Goal: Book appointment/travel/reservation

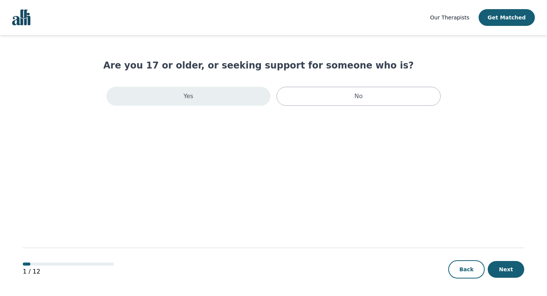
click at [211, 93] on div "Yes" at bounding box center [188, 96] width 164 height 19
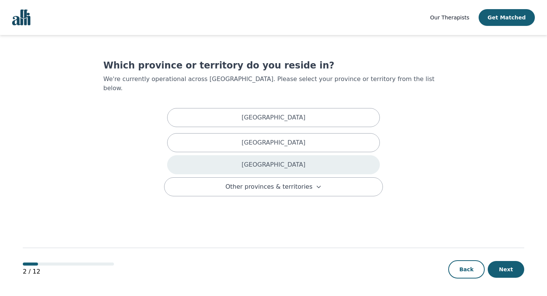
click at [252, 155] on div "[GEOGRAPHIC_DATA]" at bounding box center [273, 164] width 213 height 19
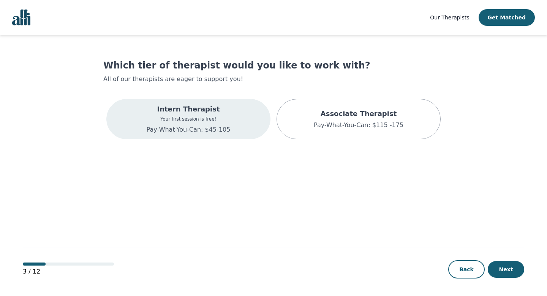
click at [209, 111] on p "Intern Therapist" at bounding box center [189, 109] width 84 height 11
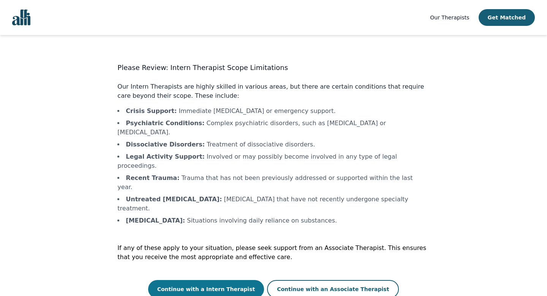
click at [242, 280] on button "Continue with a Intern Therapist" at bounding box center [206, 289] width 116 height 18
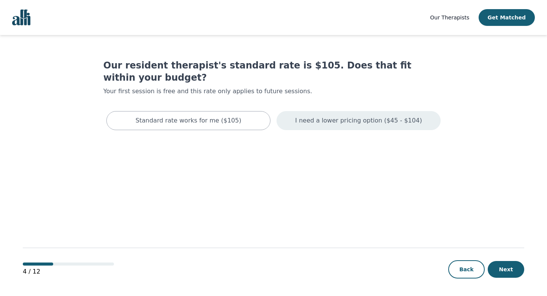
click at [339, 116] on p "I need a lower pricing option ($45 - $104)" at bounding box center [358, 120] width 127 height 9
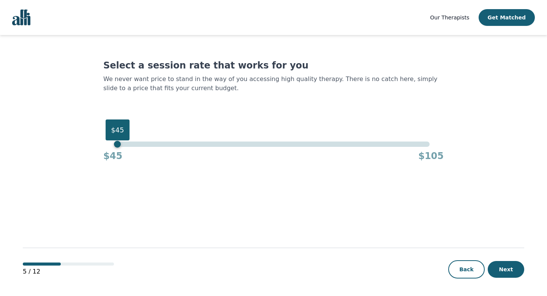
drag, startPoint x: 140, startPoint y: 144, endPoint x: 68, endPoint y: 142, distance: 71.8
click at [68, 142] on main "Select a session rate that works for you We never want price to stand in the wa…" at bounding box center [274, 165] width 502 height 261
click at [518, 271] on button "Next" at bounding box center [506, 269] width 36 height 17
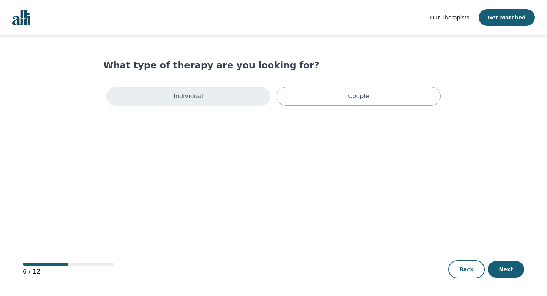
click at [231, 93] on div "Individual" at bounding box center [188, 96] width 164 height 19
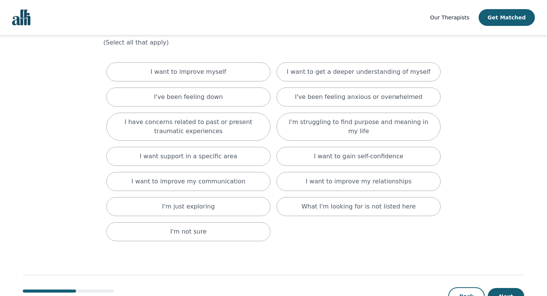
scroll to position [40, 0]
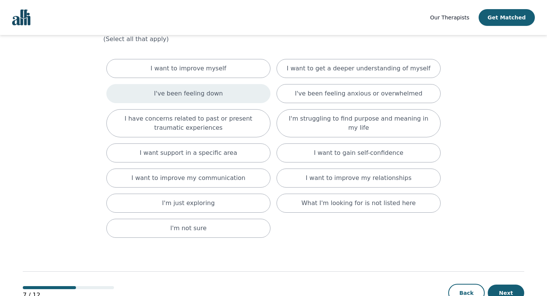
click at [243, 95] on div "I've been feeling down" at bounding box center [188, 93] width 164 height 19
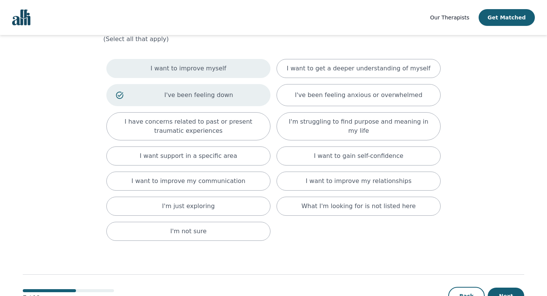
click at [238, 70] on div "I want to improve myself" at bounding box center [188, 68] width 164 height 19
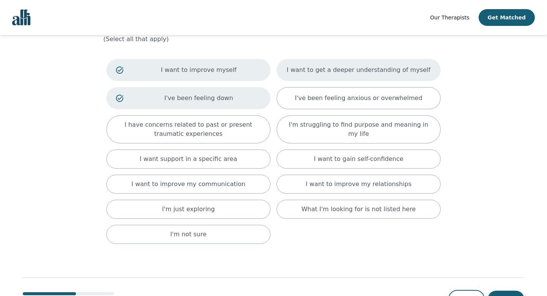
click at [341, 70] on p "I want to get a deeper understanding of myself" at bounding box center [359, 69] width 144 height 9
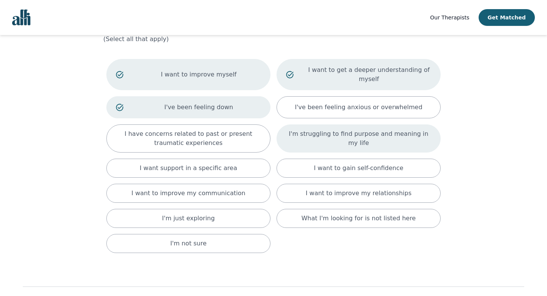
click at [352, 134] on p "I'm struggling to find purpose and meaning in my life" at bounding box center [358, 138] width 145 height 18
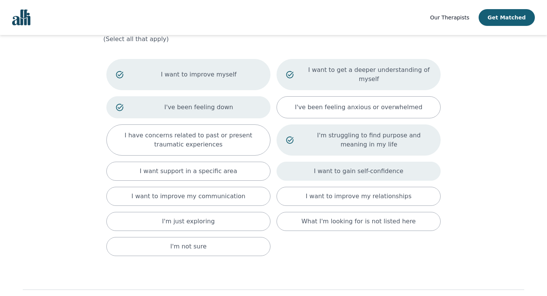
click at [353, 168] on p "I want to gain self-confidence" at bounding box center [359, 170] width 90 height 9
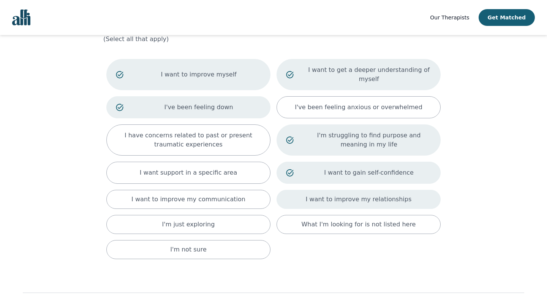
click at [338, 196] on p "I want to improve my relationships" at bounding box center [359, 199] width 106 height 9
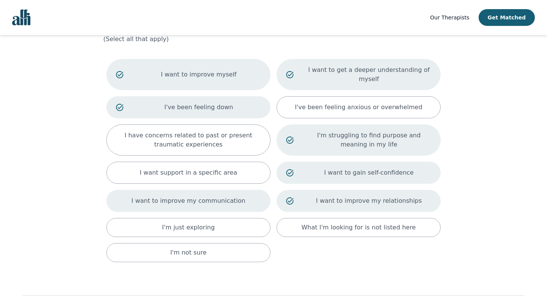
click at [238, 191] on div "I want to improve my communication" at bounding box center [188, 201] width 164 height 22
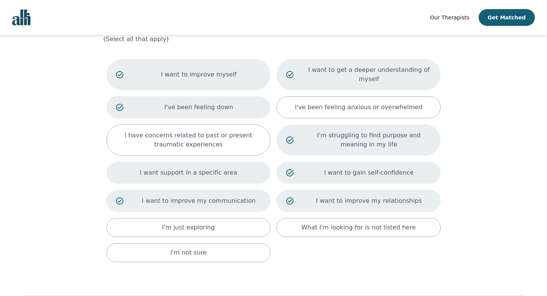
click at [221, 170] on p "I want support in a specific area" at bounding box center [189, 172] width 98 height 9
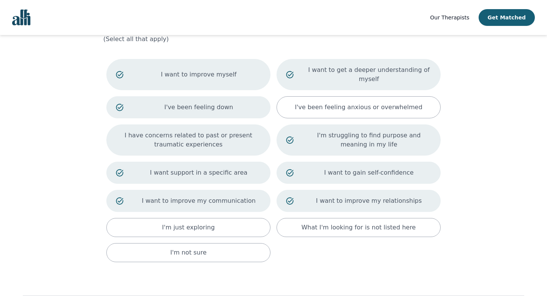
click at [230, 146] on p "I have concerns related to past or present traumatic experiences" at bounding box center [188, 140] width 145 height 18
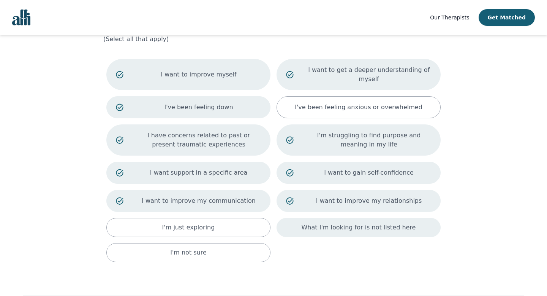
scroll to position [89, 0]
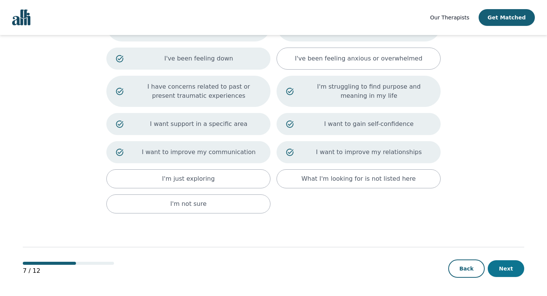
click at [510, 266] on button "Next" at bounding box center [506, 268] width 36 height 17
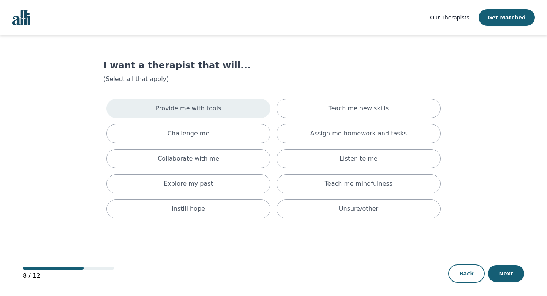
click at [233, 107] on div "Provide me with tools" at bounding box center [188, 108] width 164 height 19
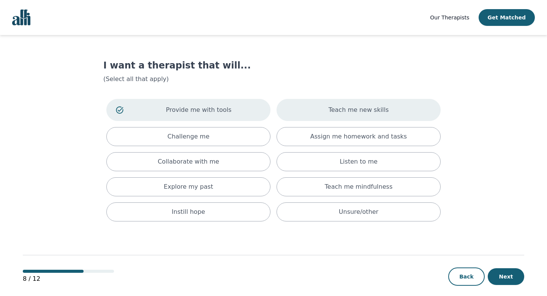
click at [323, 112] on div "Teach me new skills" at bounding box center [359, 110] width 164 height 22
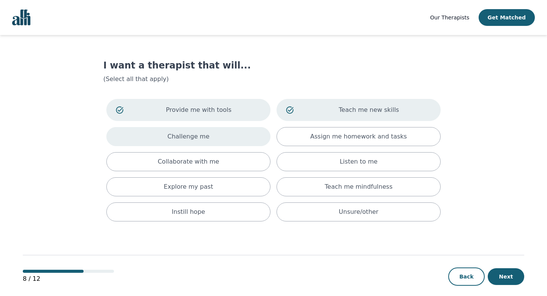
click at [249, 135] on div "Challenge me" at bounding box center [188, 136] width 164 height 19
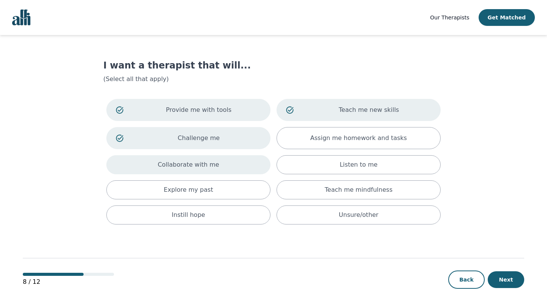
click at [248, 166] on div "Collaborate with me" at bounding box center [188, 164] width 164 height 19
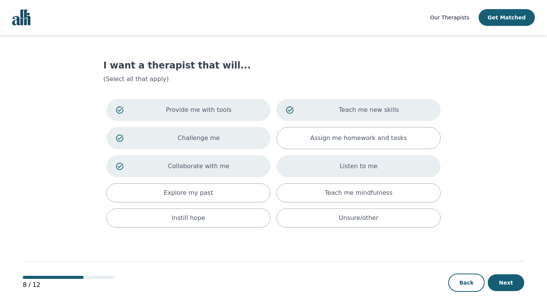
click at [313, 166] on div "Listen to me" at bounding box center [359, 166] width 164 height 22
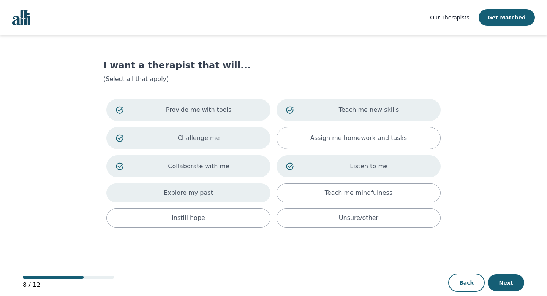
click at [246, 192] on div "Explore my past" at bounding box center [188, 192] width 164 height 19
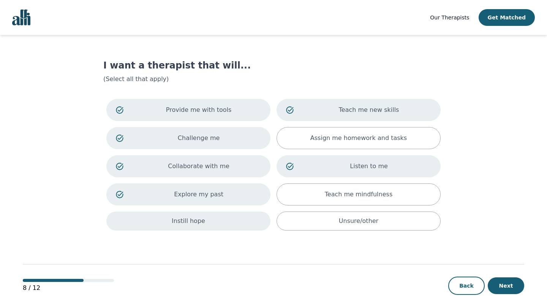
click at [246, 218] on div "Instill hope" at bounding box center [188, 220] width 164 height 19
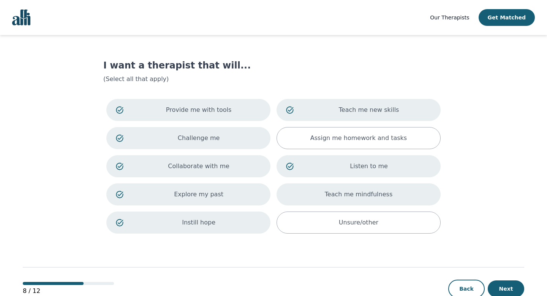
click at [353, 200] on div "Teach me mindfulness" at bounding box center [359, 194] width 164 height 22
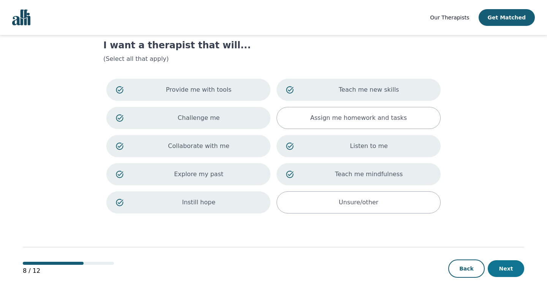
click at [503, 267] on button "Next" at bounding box center [506, 268] width 36 height 17
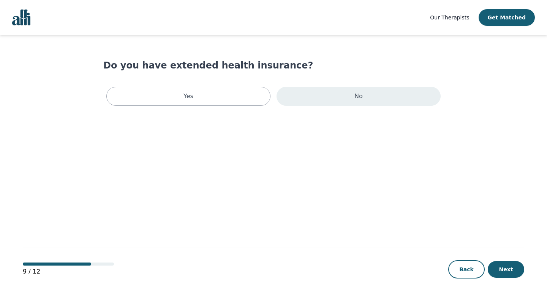
click at [382, 98] on div "No" at bounding box center [359, 96] width 164 height 19
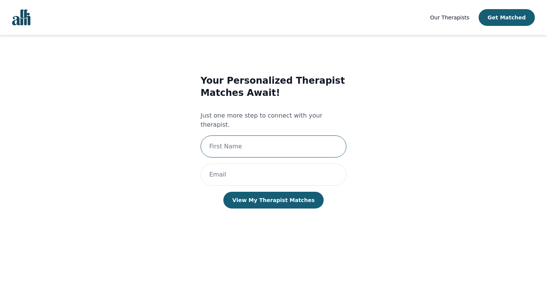
click at [306, 135] on input "text" at bounding box center [274, 146] width 146 height 22
type input "Shay"
click at [256, 135] on input "Shay" at bounding box center [274, 146] width 146 height 22
type input "Shay"
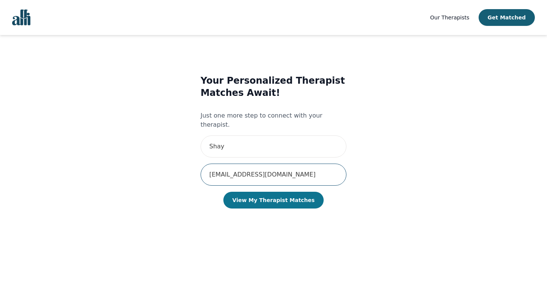
type input "[EMAIL_ADDRESS][DOMAIN_NAME]"
click at [260, 195] on button "View My Therapist Matches" at bounding box center [273, 200] width 101 height 17
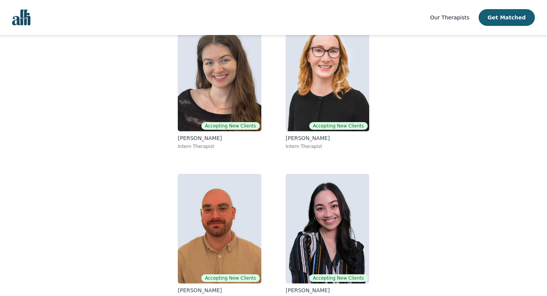
scroll to position [89, 0]
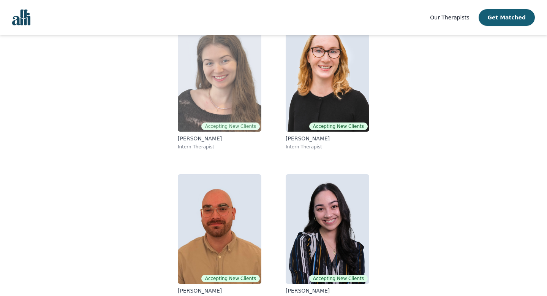
click at [232, 101] on img at bounding box center [220, 76] width 84 height 109
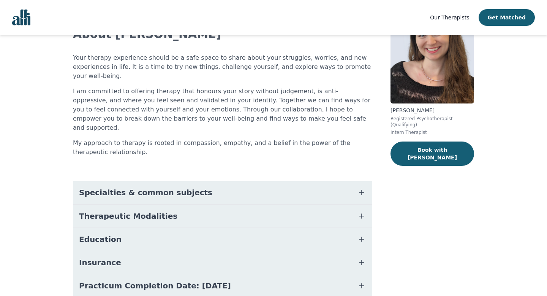
scroll to position [62, 0]
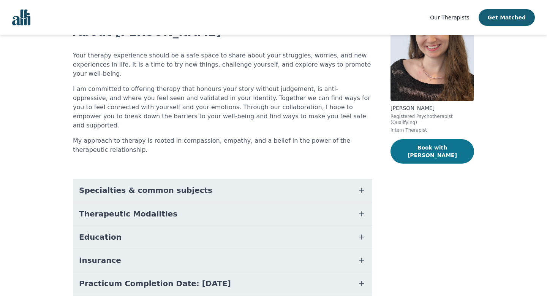
click at [419, 146] on button "Book with [PERSON_NAME]" at bounding box center [433, 151] width 84 height 24
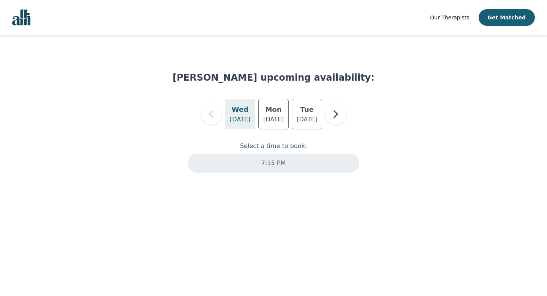
click at [282, 162] on p "7:15 PM" at bounding box center [273, 162] width 24 height 9
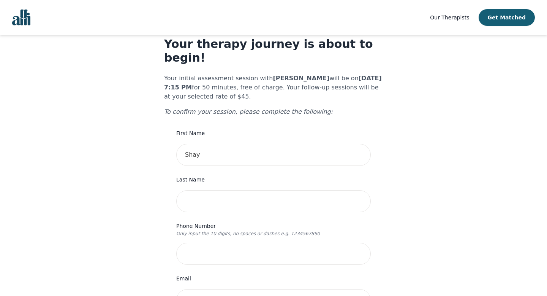
scroll to position [24, 0]
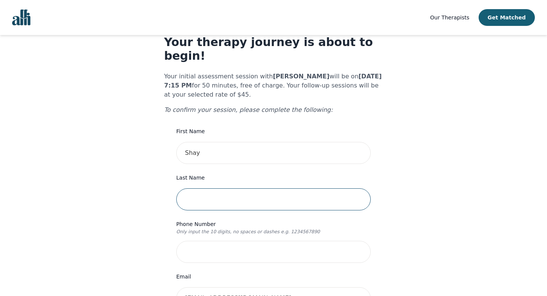
click at [269, 188] on input "text" at bounding box center [273, 199] width 195 height 22
type input "Alhaidery"
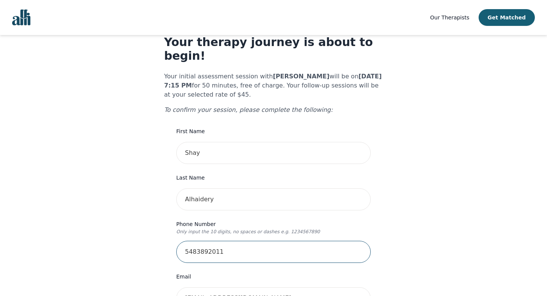
scroll to position [171, 0]
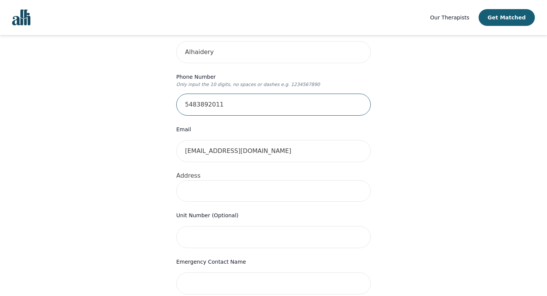
type input "5483892011"
click at [263, 180] on input at bounding box center [273, 190] width 195 height 21
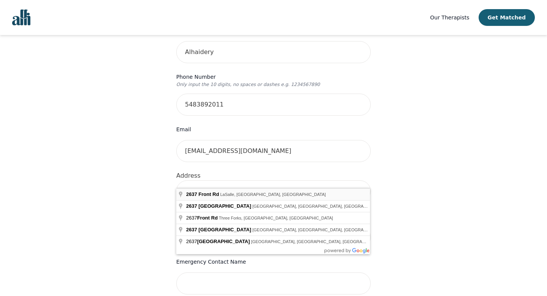
type input "[STREET_ADDRESS]"
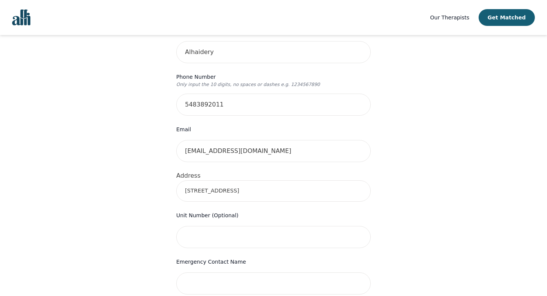
scroll to position [246, 0]
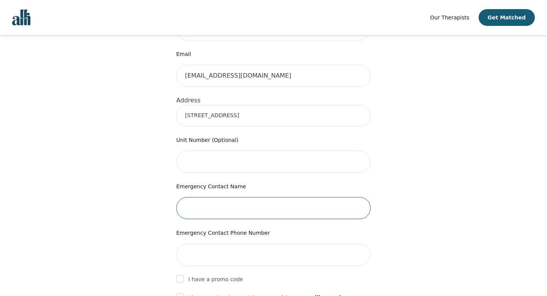
click at [218, 197] on input "text" at bounding box center [273, 208] width 195 height 22
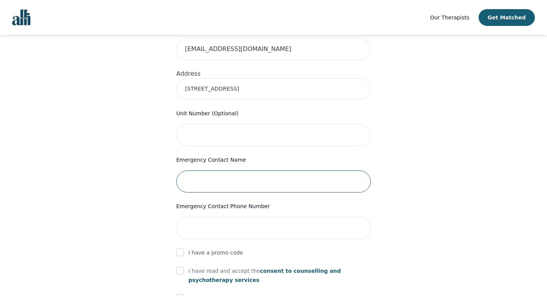
scroll to position [288, 0]
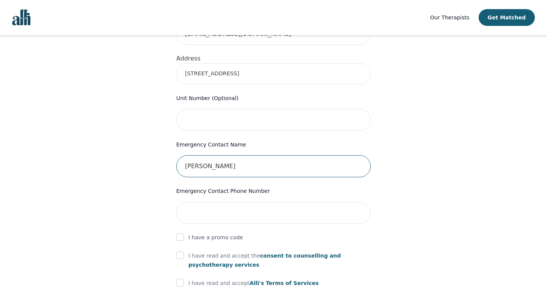
type input "[PERSON_NAME]"
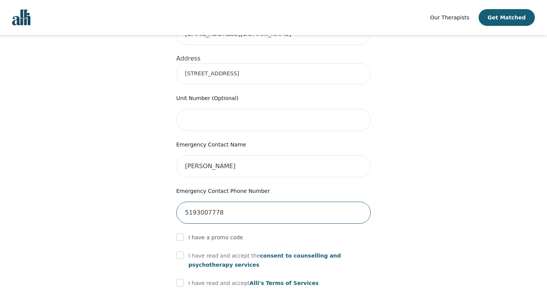
type input "5193007778"
click at [79, 198] on div "Your therapy journey is about to begin! Your initial assessment session with [P…" at bounding box center [273, 88] width 529 height 682
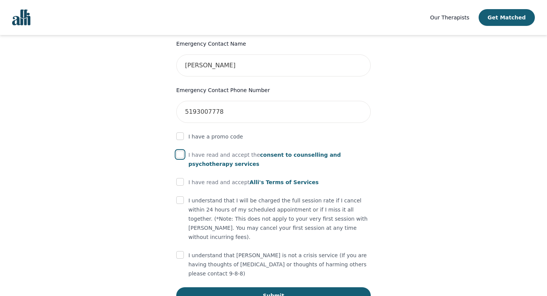
click at [180, 150] on input "checkbox" at bounding box center [180, 154] width 8 height 8
checkbox input "true"
click at [181, 178] on input "checkbox" at bounding box center [180, 182] width 8 height 8
checkbox input "true"
click at [179, 196] on input "checkbox" at bounding box center [180, 200] width 8 height 8
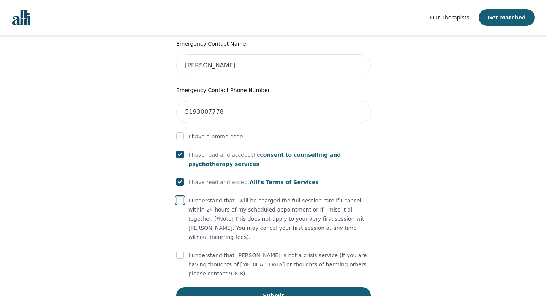
checkbox input "true"
click at [179, 251] on input "checkbox" at bounding box center [180, 255] width 8 height 8
checkbox input "true"
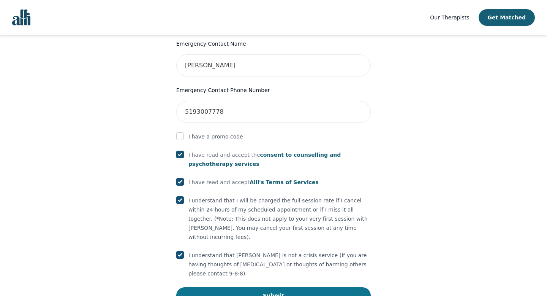
click at [234, 287] on button "Submit" at bounding box center [273, 295] width 195 height 17
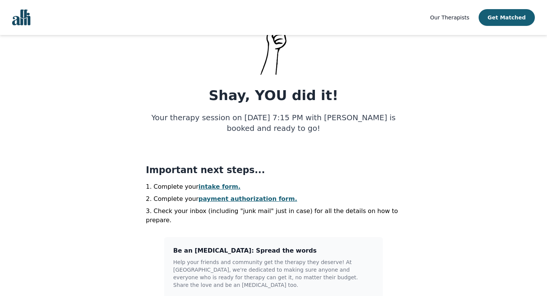
scroll to position [81, 0]
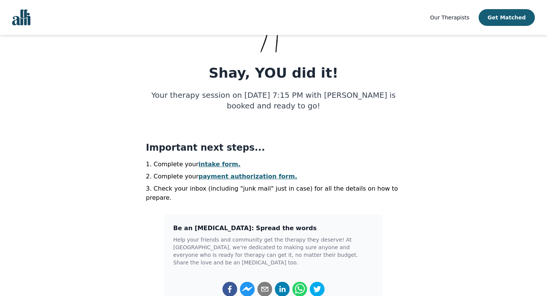
click at [208, 161] on link "intake form." at bounding box center [220, 163] width 42 height 7
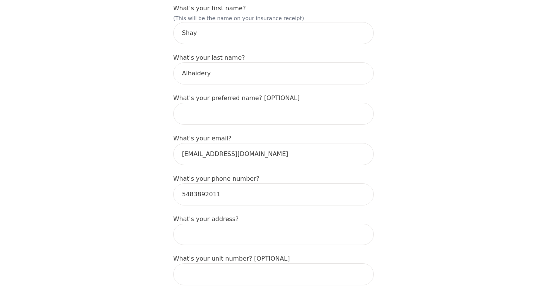
scroll to position [132, 0]
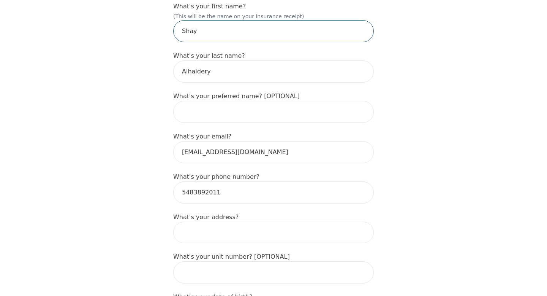
click at [268, 36] on input "Shay" at bounding box center [273, 31] width 201 height 22
type input "Shahed"
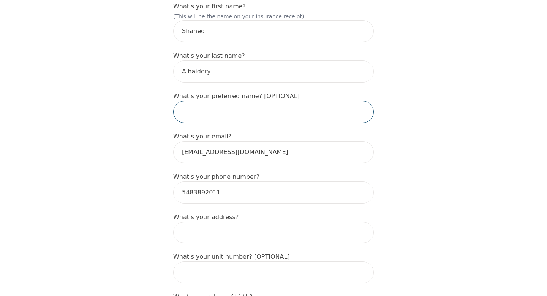
click at [244, 102] on input "text" at bounding box center [273, 112] width 201 height 22
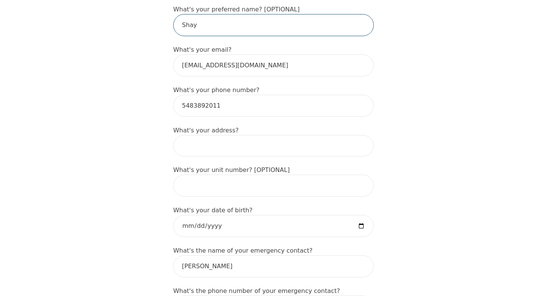
scroll to position [240, 0]
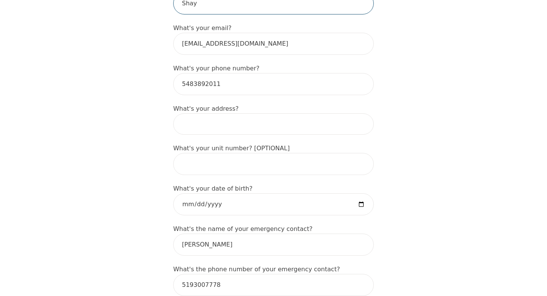
type input "Shay"
click at [200, 122] on input at bounding box center [273, 123] width 201 height 21
type input "[STREET_ADDRESS]"
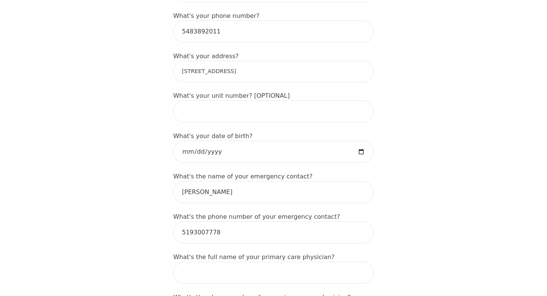
scroll to position [298, 0]
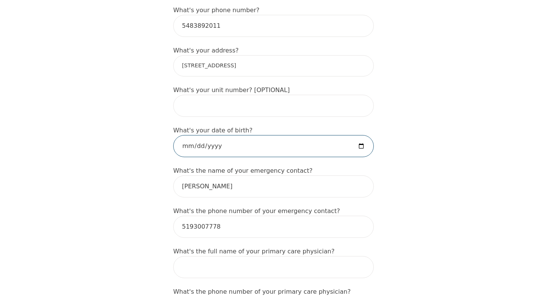
click at [231, 147] on input "date" at bounding box center [273, 146] width 201 height 22
type input "[DATE]"
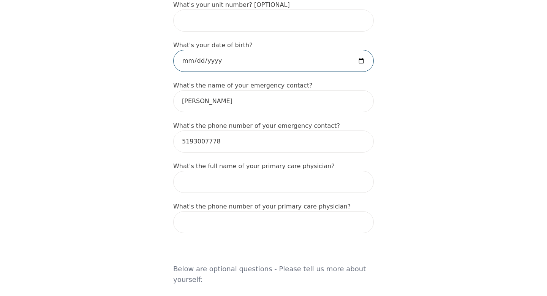
scroll to position [455, 0]
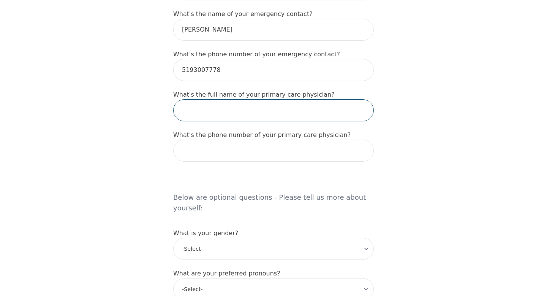
click at [310, 103] on input "text" at bounding box center [273, 110] width 201 height 22
type input "Dr [PERSON_NAME]"
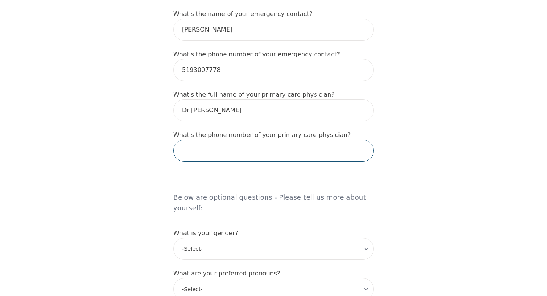
click at [224, 147] on input "tel" at bounding box center [273, 150] width 201 height 22
paste input "[PHONE_NUMBER]"
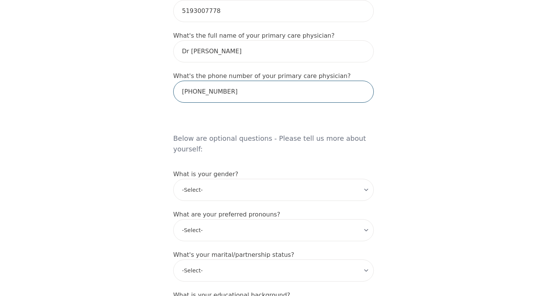
scroll to position [516, 0]
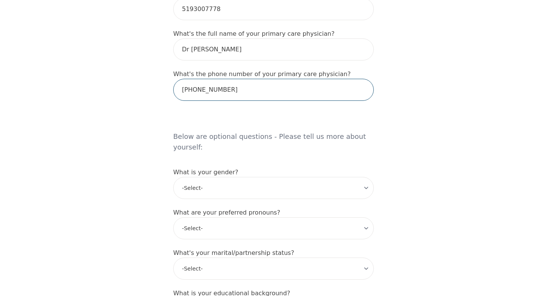
type input "[PHONE_NUMBER]"
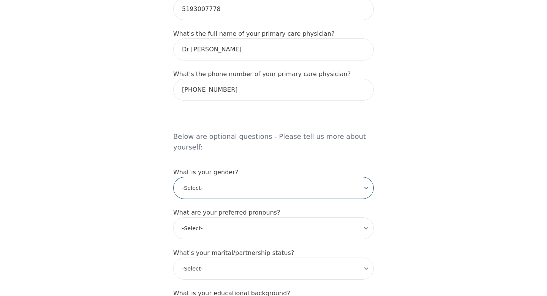
click at [247, 177] on select "-Select- [DEMOGRAPHIC_DATA] [DEMOGRAPHIC_DATA] [DEMOGRAPHIC_DATA] [DEMOGRAPHIC_…" at bounding box center [273, 188] width 201 height 22
select select "[DEMOGRAPHIC_DATA]"
click at [173, 177] on select "-Select- [DEMOGRAPHIC_DATA] [DEMOGRAPHIC_DATA] [DEMOGRAPHIC_DATA] [DEMOGRAPHIC_…" at bounding box center [273, 188] width 201 height 22
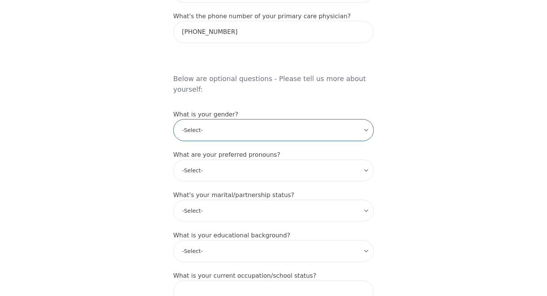
scroll to position [596, 0]
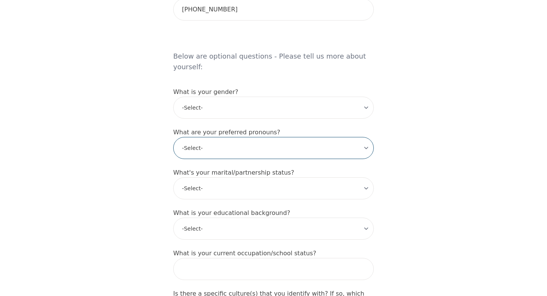
click at [308, 144] on select "-Select- he/him she/her they/them ze/zir xe/xem ey/em ve/ver tey/ter e/e per/pe…" at bounding box center [273, 148] width 201 height 22
select select "she/her"
click at [173, 137] on select "-Select- he/him she/her they/them ze/zir xe/xem ey/em ve/ver tey/ter e/e per/pe…" at bounding box center [273, 148] width 201 height 22
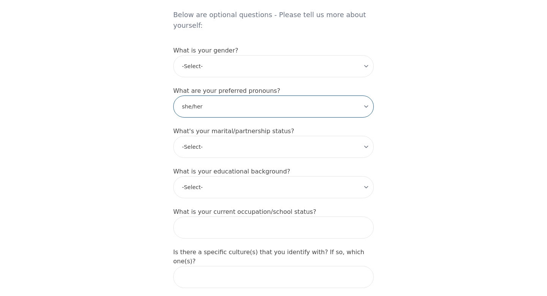
scroll to position [644, 0]
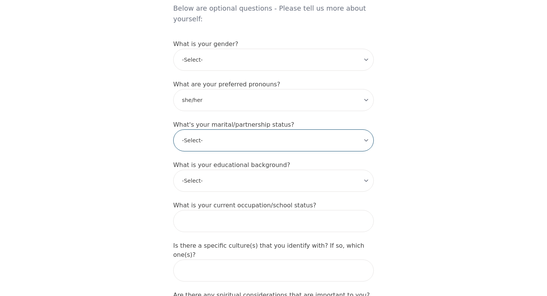
click at [284, 130] on select "-Select- Single Partnered Married Common Law Widowed Separated Divorced" at bounding box center [273, 140] width 201 height 22
select select "Single"
click at [173, 129] on select "-Select- Single Partnered Married Common Law Widowed Separated Divorced" at bounding box center [273, 140] width 201 height 22
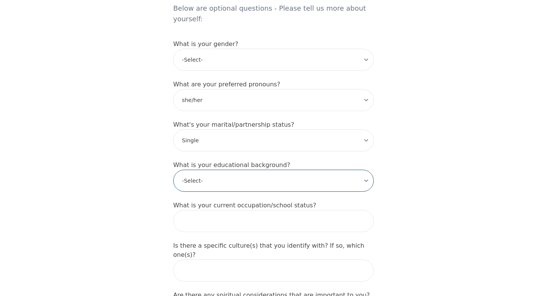
click at [280, 173] on select "-Select- Less than high school High school Associate degree Bachelor degree Mas…" at bounding box center [273, 180] width 201 height 22
select select "Less than high school"
click at [173, 169] on select "-Select- Less than high school High school Associate degree Bachelor degree Mas…" at bounding box center [273, 180] width 201 height 22
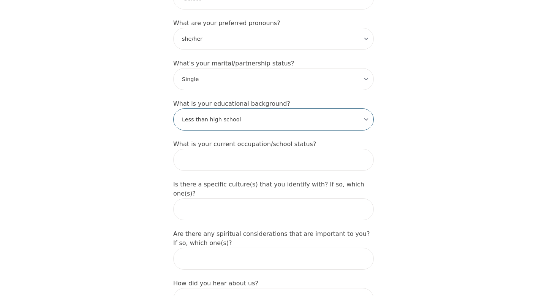
scroll to position [710, 0]
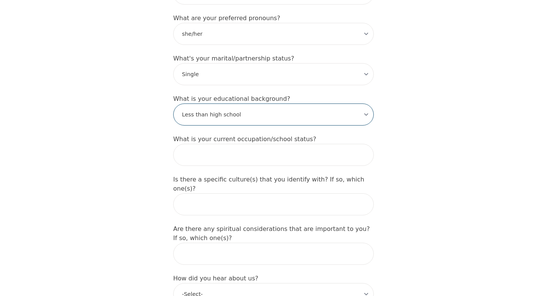
click at [298, 108] on select "-Select- Less than high school High school Associate degree Bachelor degree Mas…" at bounding box center [273, 114] width 201 height 22
click at [173, 103] on select "-Select- Less than high school High school Associate degree Bachelor degree Mas…" at bounding box center [273, 114] width 201 height 22
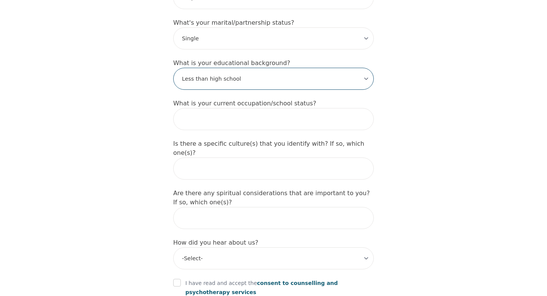
scroll to position [763, 0]
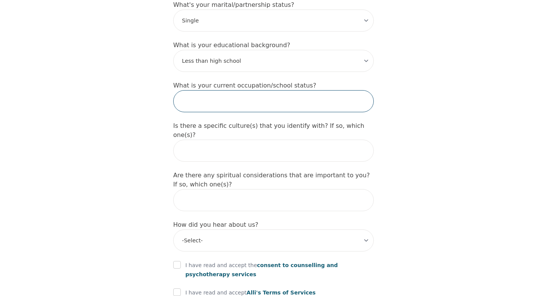
click at [306, 95] on input "text" at bounding box center [273, 101] width 201 height 22
type input "Highschool student"
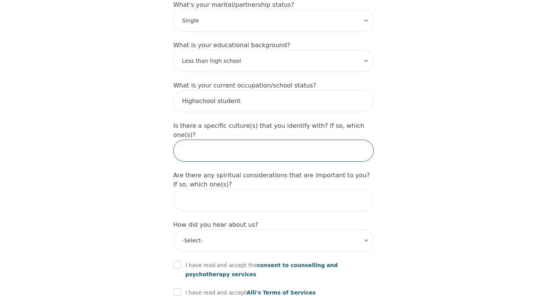
click at [303, 139] on input "text" at bounding box center [273, 150] width 201 height 22
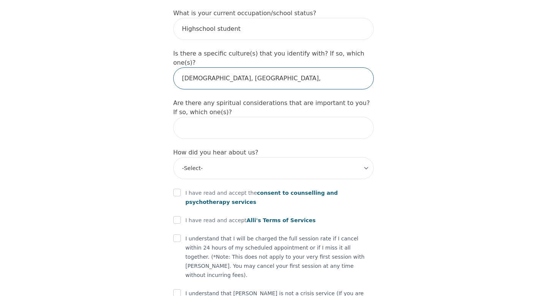
scroll to position [838, 0]
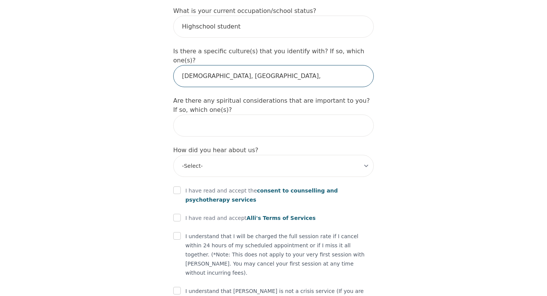
type input "[DEMOGRAPHIC_DATA], [GEOGRAPHIC_DATA],"
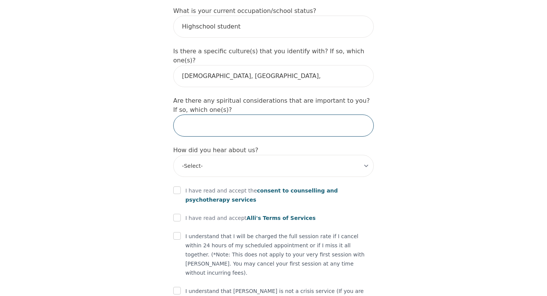
click at [267, 114] on input "text" at bounding box center [273, 125] width 201 height 22
type input "No"
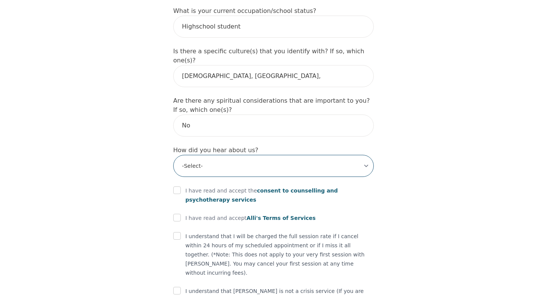
click at [253, 155] on select "-Select- Physician/Specialist Friend Facebook Instagram Google Search Google Ad…" at bounding box center [273, 166] width 201 height 22
select select "Friend"
click at [173, 155] on select "-Select- Physician/Specialist Friend Facebook Instagram Google Search Google Ad…" at bounding box center [273, 166] width 201 height 22
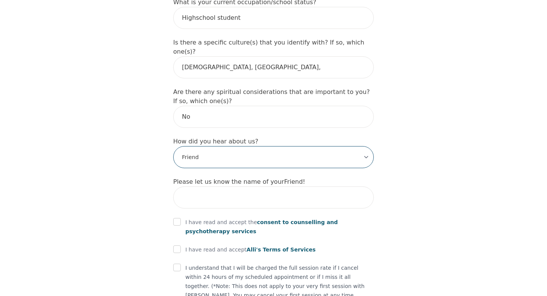
scroll to position [853, 0]
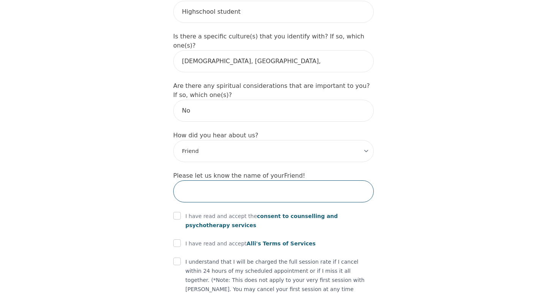
click at [249, 180] on input "text" at bounding box center [273, 191] width 201 height 22
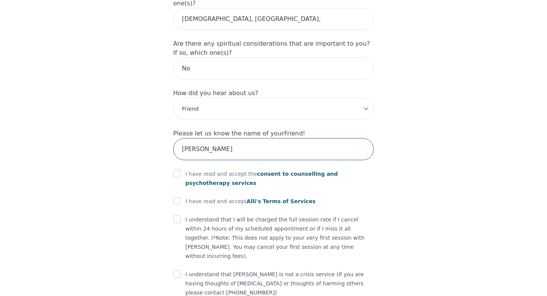
scroll to position [914, 0]
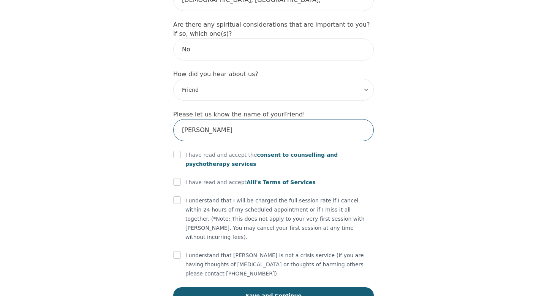
type input "[PERSON_NAME]"
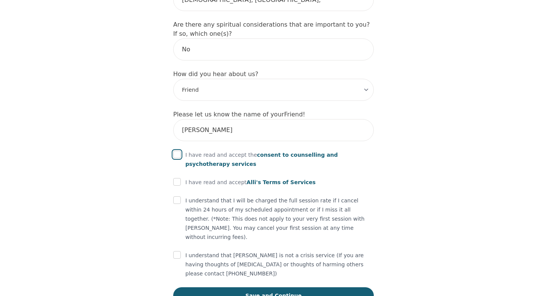
click at [176, 150] on input "checkbox" at bounding box center [177, 154] width 8 height 8
checkbox input "true"
click at [180, 178] on input "checkbox" at bounding box center [177, 182] width 8 height 8
checkbox input "true"
click at [181, 196] on input "checkbox" at bounding box center [177, 200] width 8 height 8
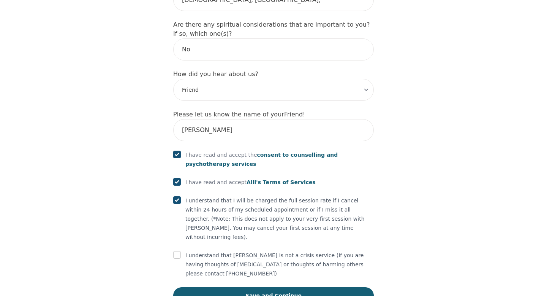
checkbox input "true"
click at [178, 251] on input "checkbox" at bounding box center [177, 255] width 8 height 8
checkbox input "true"
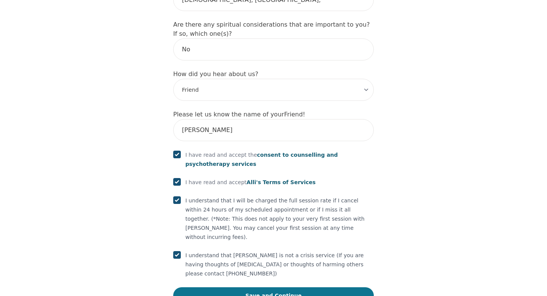
click at [222, 287] on button "Save and Continue" at bounding box center [273, 295] width 201 height 17
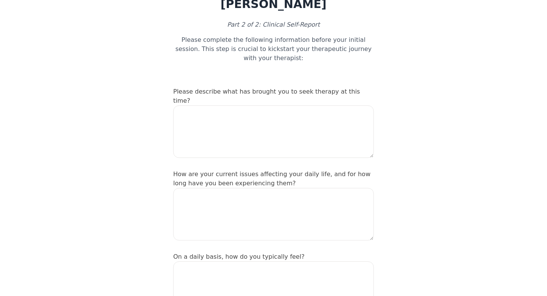
scroll to position [60, 0]
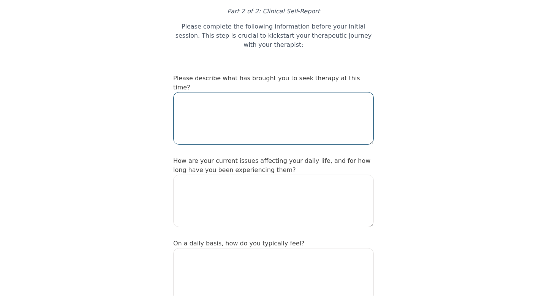
click at [271, 105] on textarea at bounding box center [273, 118] width 201 height 52
type textarea "E"
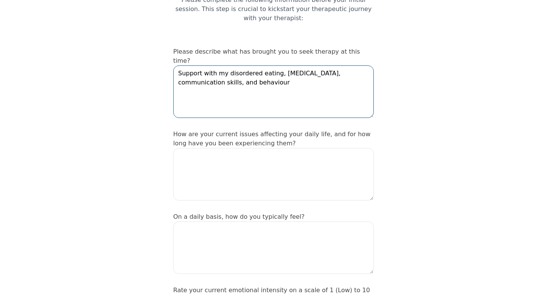
scroll to position [144, 0]
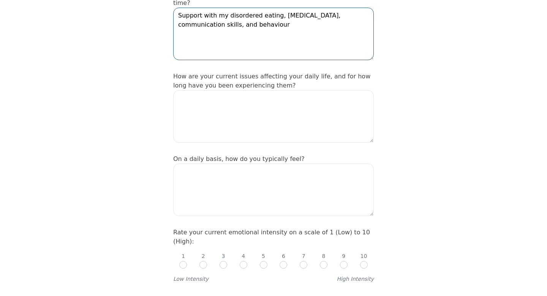
type textarea "Support with my disordered eating, [MEDICAL_DATA], communication skills, and be…"
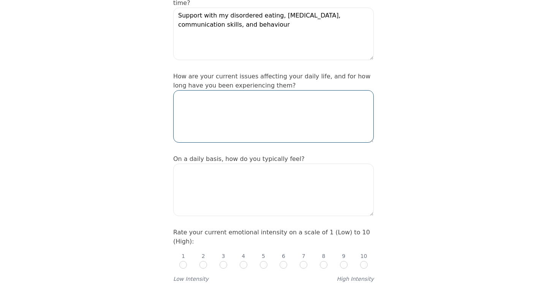
click at [251, 120] on textarea at bounding box center [273, 116] width 201 height 52
type textarea "N"
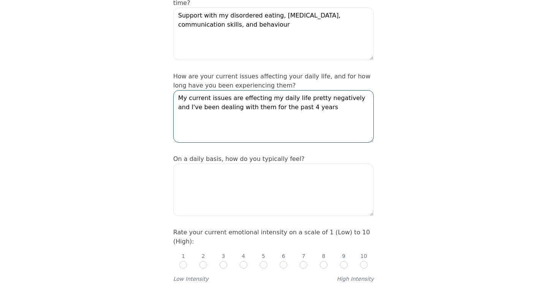
scroll to position [201, 0]
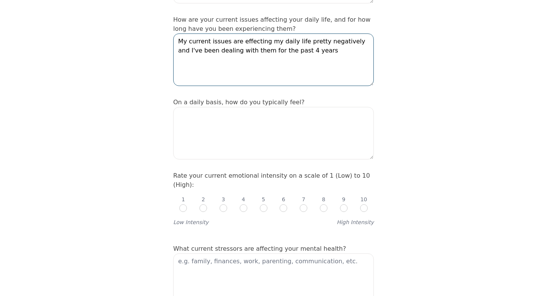
type textarea "My current issues are effecting my daily life pretty negatively and I've been d…"
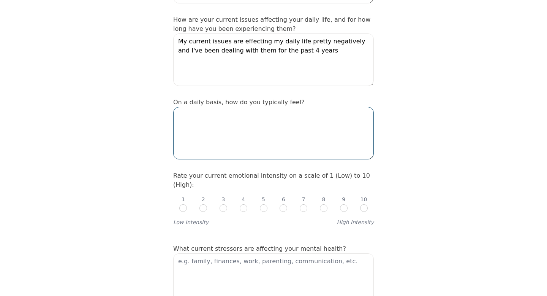
click at [262, 139] on textarea at bounding box center [273, 133] width 201 height 52
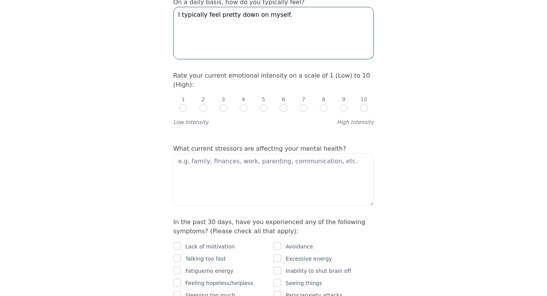
scroll to position [310, 0]
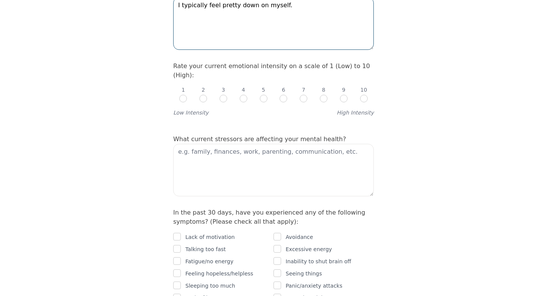
type textarea "I typically feel pretty down on myself."
click at [344, 95] on input "radio" at bounding box center [344, 99] width 8 height 8
radio input "true"
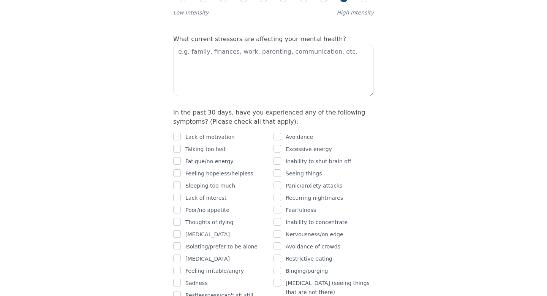
scroll to position [411, 0]
click at [230, 43] on textarea at bounding box center [273, 69] width 201 height 52
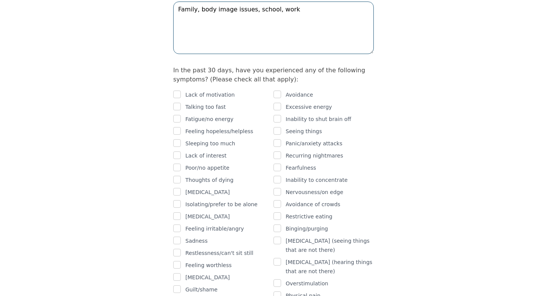
scroll to position [480, 0]
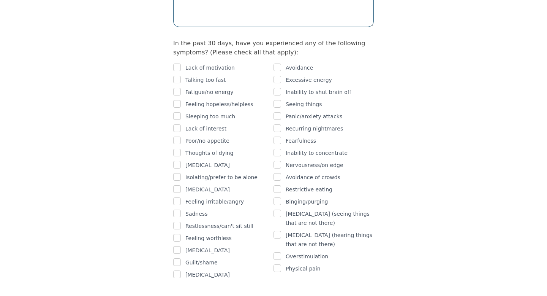
type textarea "Family, body image issues, school, work"
click at [276, 88] on input "checkbox" at bounding box center [278, 92] width 8 height 8
checkbox input "true"
click at [278, 63] on input "checkbox" at bounding box center [278, 67] width 8 height 8
checkbox input "true"
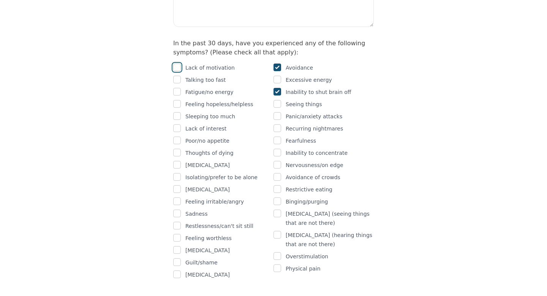
click at [177, 63] on input "checkbox" at bounding box center [177, 67] width 8 height 8
checkbox input "true"
click at [177, 88] on input "checkbox" at bounding box center [177, 92] width 8 height 8
checkbox input "true"
click at [178, 100] on input "checkbox" at bounding box center [177, 104] width 8 height 8
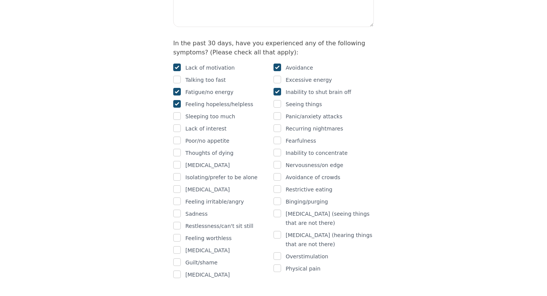
checkbox input "true"
click at [175, 124] on div at bounding box center [177, 128] width 8 height 9
click at [175, 124] on input "checkbox" at bounding box center [177, 128] width 8 height 8
checkbox input "true"
click at [178, 136] on input "checkbox" at bounding box center [177, 140] width 8 height 8
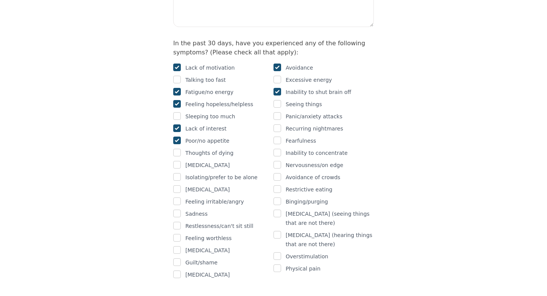
checkbox input "true"
click at [179, 173] on input "checkbox" at bounding box center [177, 177] width 8 height 8
checkbox input "true"
click at [179, 197] on input "checkbox" at bounding box center [177, 201] width 8 height 8
checkbox input "true"
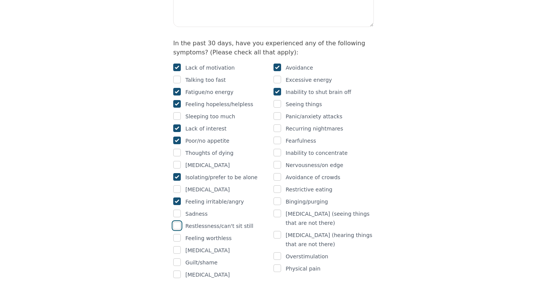
click at [178, 222] on input "checkbox" at bounding box center [177, 226] width 8 height 8
checkbox input "false"
click at [178, 234] on input "checkbox" at bounding box center [177, 238] width 8 height 8
checkbox input "true"
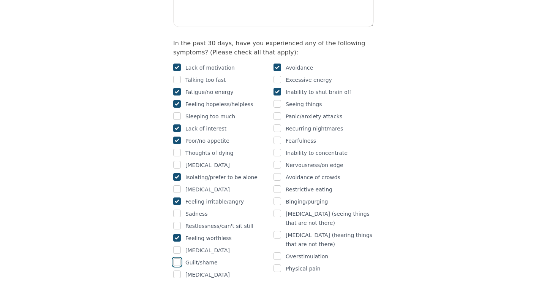
click at [179, 258] on input "checkbox" at bounding box center [177, 262] width 8 height 8
checkbox input "true"
click at [298, 185] on p "Restrictive eating" at bounding box center [309, 189] width 47 height 9
click at [278, 185] on input "checkbox" at bounding box center [278, 189] width 8 height 8
checkbox input "true"
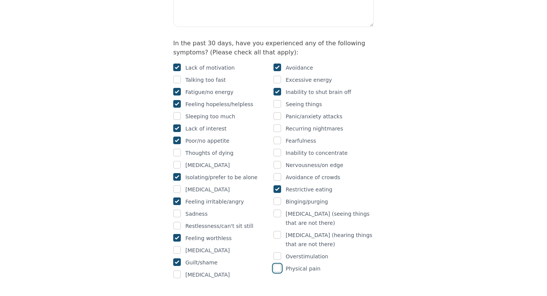
click at [280, 264] on input "checkbox" at bounding box center [278, 268] width 8 height 8
checkbox input "true"
click at [276, 149] on input "checkbox" at bounding box center [278, 153] width 8 height 8
checkbox input "true"
click at [276, 161] on input "checkbox" at bounding box center [278, 165] width 8 height 8
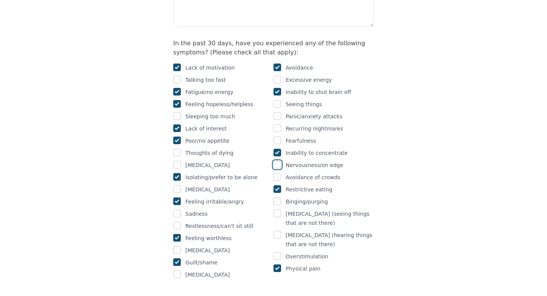
checkbox input "true"
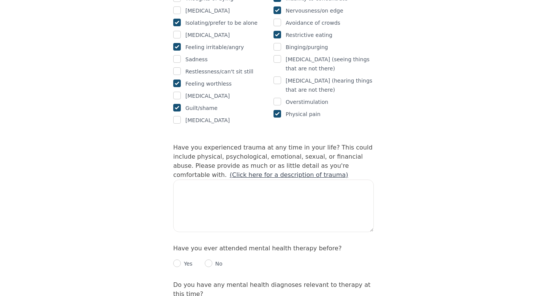
scroll to position [643, 0]
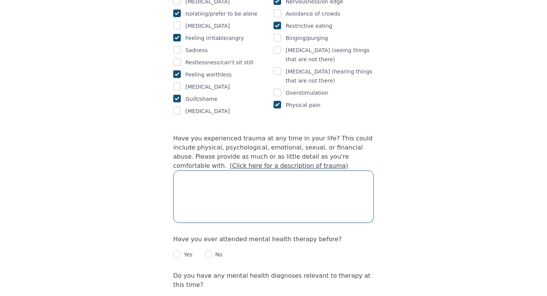
click at [255, 177] on textarea at bounding box center [273, 196] width 201 height 52
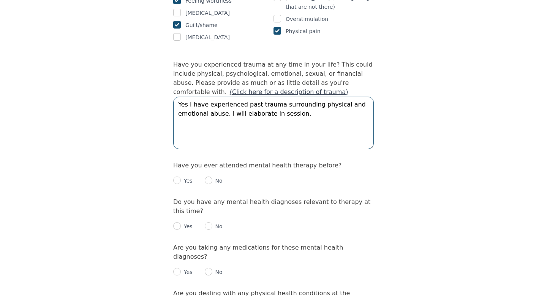
scroll to position [765, 0]
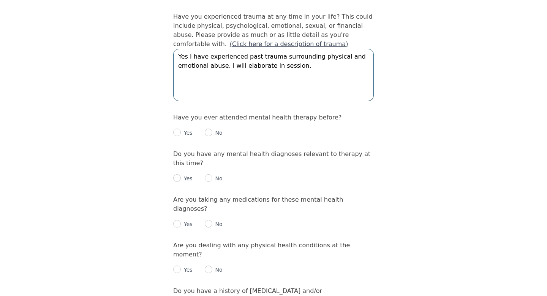
type textarea "Yes I have experienced past trauma surrounding physical and emotional abuse. I …"
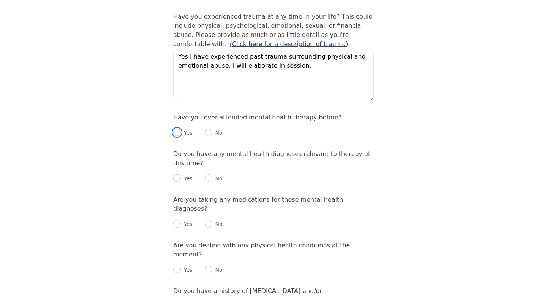
click at [174, 128] on input "radio" at bounding box center [177, 132] width 8 height 8
radio input "true"
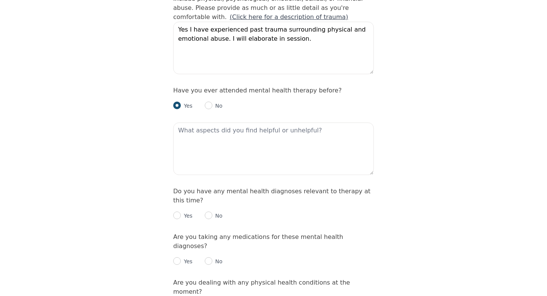
scroll to position [794, 0]
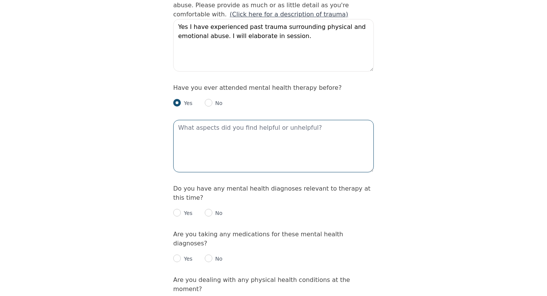
click at [228, 120] on textarea at bounding box center [273, 146] width 201 height 52
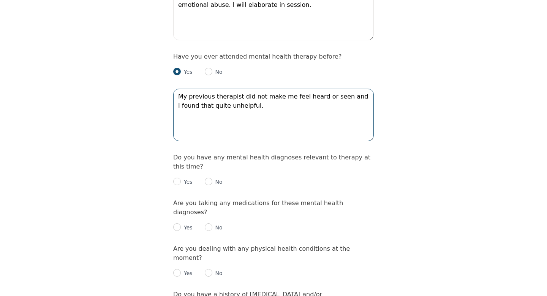
scroll to position [862, 0]
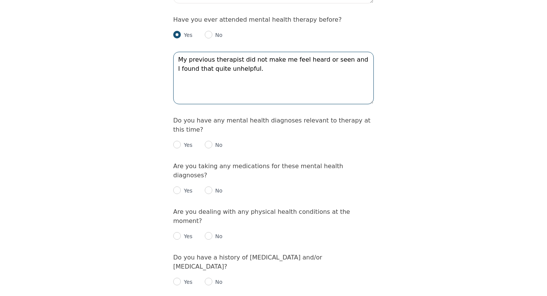
type textarea "My previous therapist did not make me feel heard or seen and I found that quite…"
click at [182, 141] on p "Yes" at bounding box center [187, 145] width 12 height 8
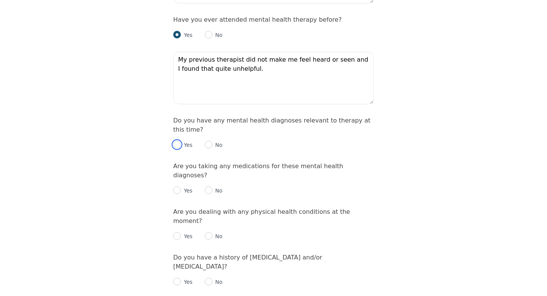
click at [174, 141] on input "radio" at bounding box center [177, 145] width 8 height 8
radio input "true"
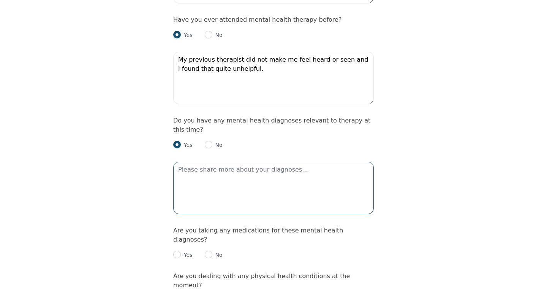
click at [203, 162] on textarea at bounding box center [273, 188] width 201 height 52
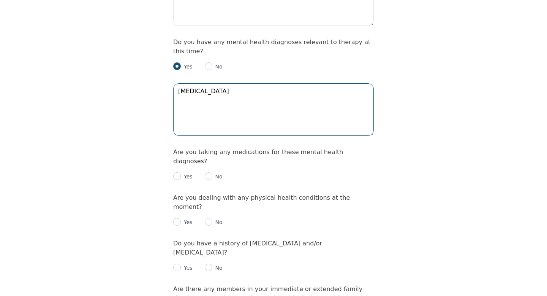
scroll to position [956, 0]
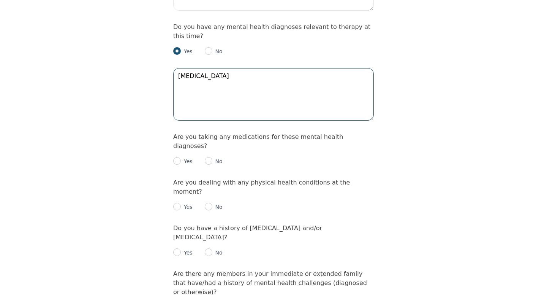
type textarea "[MEDICAL_DATA]"
click at [179, 157] on input "radio" at bounding box center [177, 161] width 8 height 8
radio input "true"
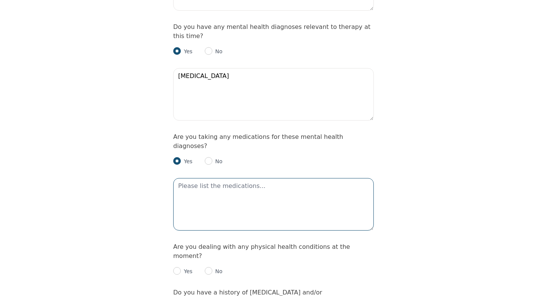
click at [217, 178] on textarea at bounding box center [273, 204] width 201 height 52
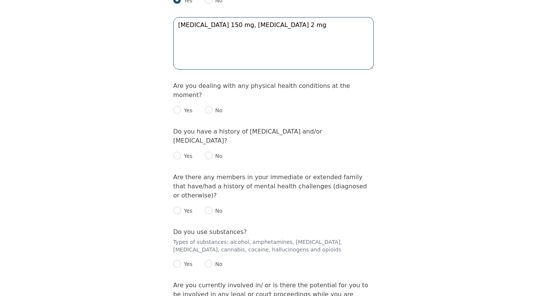
scroll to position [1133, 0]
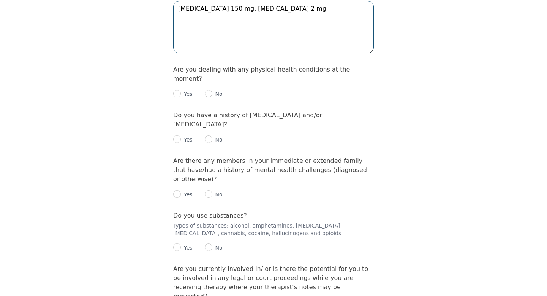
type textarea "[MEDICAL_DATA] 150 mg, [MEDICAL_DATA] 2 mg"
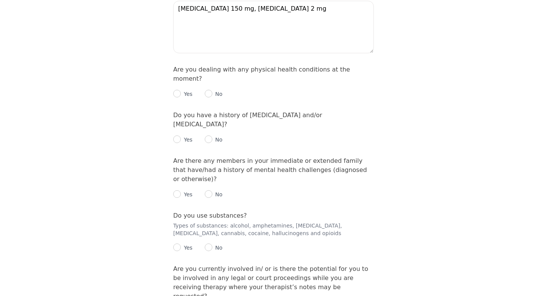
click at [181, 89] on div "Yes" at bounding box center [182, 93] width 19 height 9
click at [180, 90] on input "radio" at bounding box center [177, 94] width 8 height 8
radio input "true"
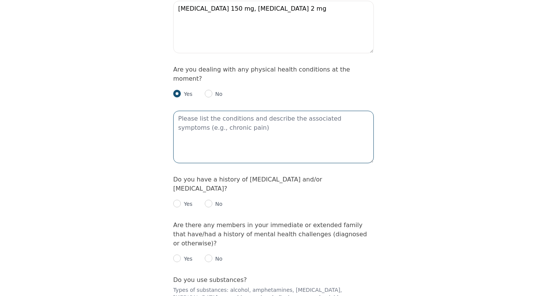
click at [219, 111] on textarea at bounding box center [273, 137] width 201 height 52
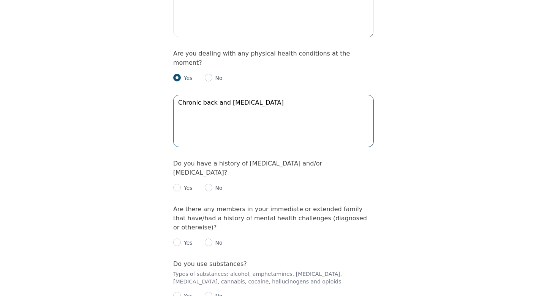
scroll to position [1155, 0]
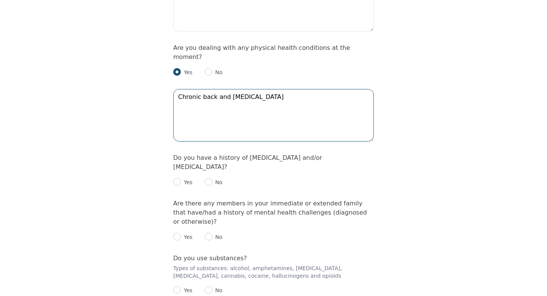
type textarea "Chronic back and [MEDICAL_DATA]"
click at [178, 178] on input "radio" at bounding box center [177, 182] width 8 height 8
radio input "true"
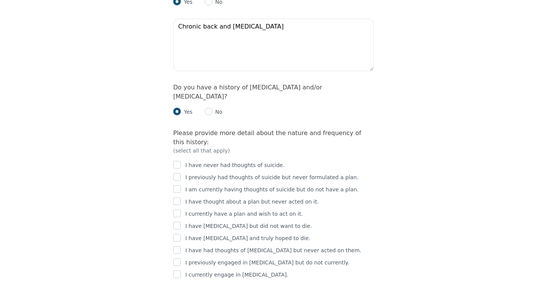
scroll to position [1250, 0]
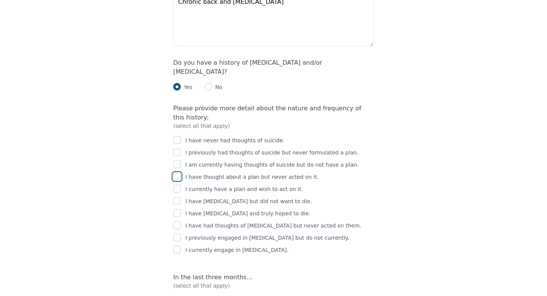
click at [176, 173] on input "checkbox" at bounding box center [177, 177] width 8 height 8
checkbox input "true"
click at [176, 233] on input "checkbox" at bounding box center [177, 237] width 8 height 8
checkbox input "true"
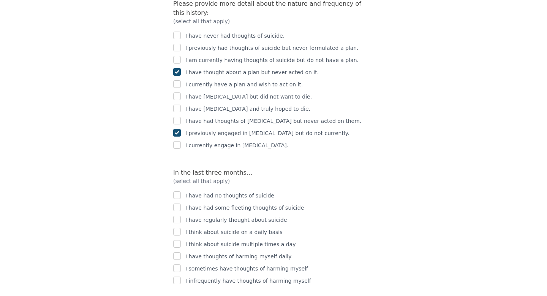
scroll to position [1393, 0]
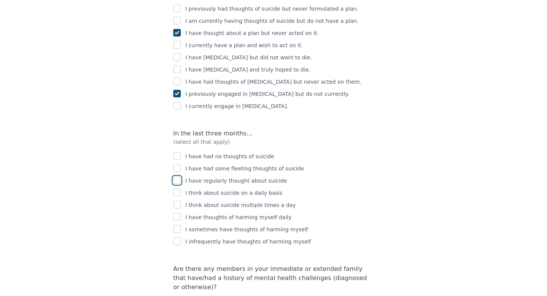
click at [174, 176] on input "checkbox" at bounding box center [177, 180] width 8 height 8
checkbox input "true"
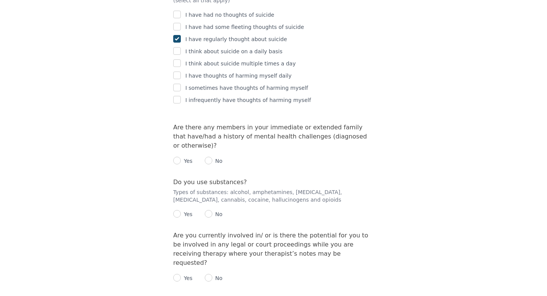
scroll to position [1537, 0]
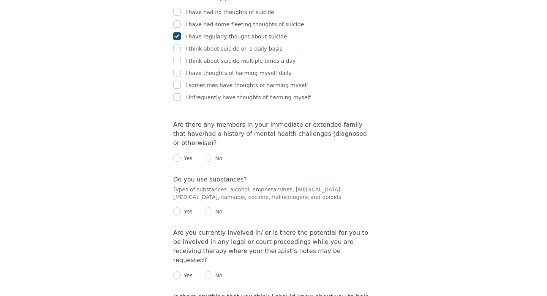
click at [181, 154] on p "Yes" at bounding box center [187, 158] width 12 height 8
click at [179, 154] on input "radio" at bounding box center [177, 158] width 8 height 8
radio input "true"
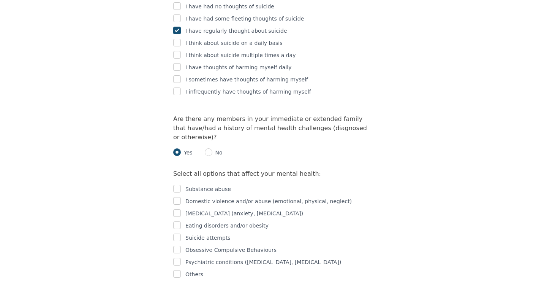
scroll to position [1543, 0]
click at [177, 196] on input "checkbox" at bounding box center [177, 200] width 8 height 8
checkbox input "true"
click at [174, 209] on input "checkbox" at bounding box center [177, 213] width 8 height 8
checkbox input "true"
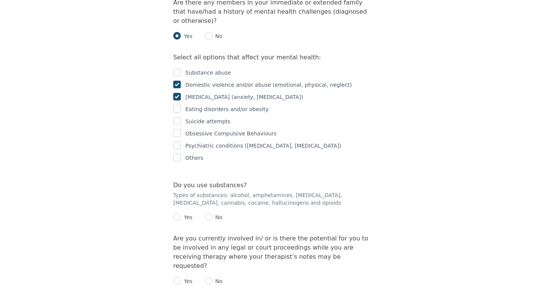
scroll to position [1660, 0]
click at [209, 212] on input "radio" at bounding box center [209, 216] width 8 height 8
radio input "true"
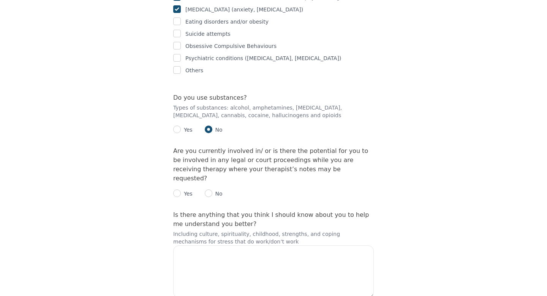
scroll to position [1750, 0]
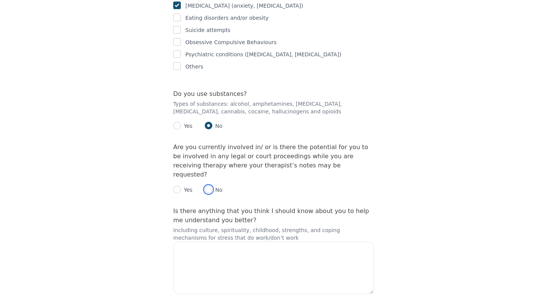
click at [210, 185] on input "radio" at bounding box center [209, 189] width 8 height 8
radio input "true"
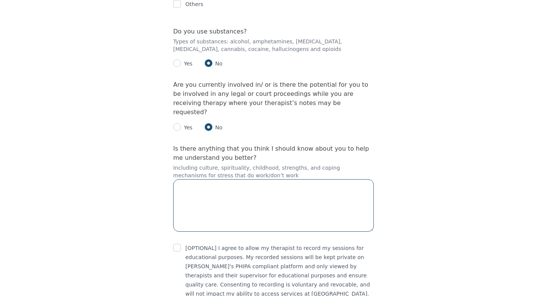
click at [206, 179] on textarea at bounding box center [273, 205] width 201 height 52
type textarea "I"
